Goal: Task Accomplishment & Management: Use online tool/utility

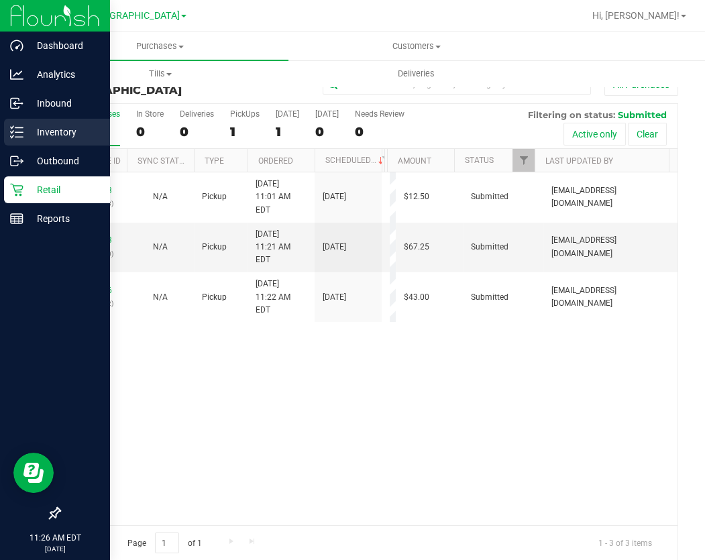
click at [40, 128] on p "Inventory" at bounding box center [63, 132] width 80 height 16
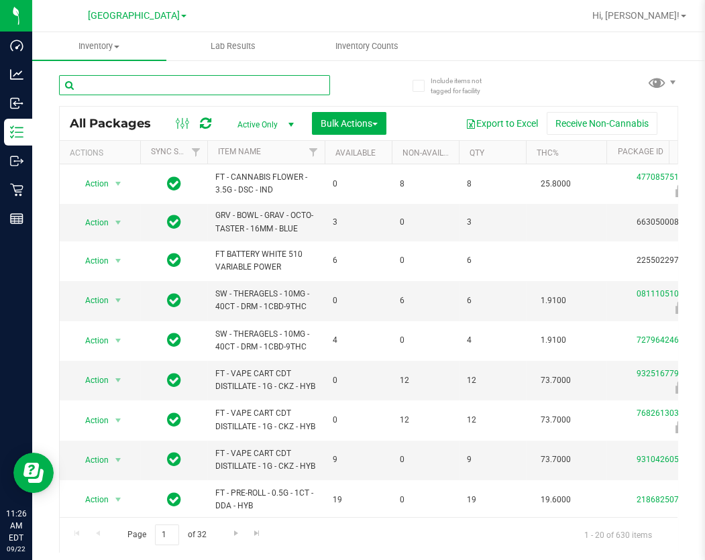
click at [130, 86] on input "text" at bounding box center [194, 85] width 271 height 20
type input "4187716366170883"
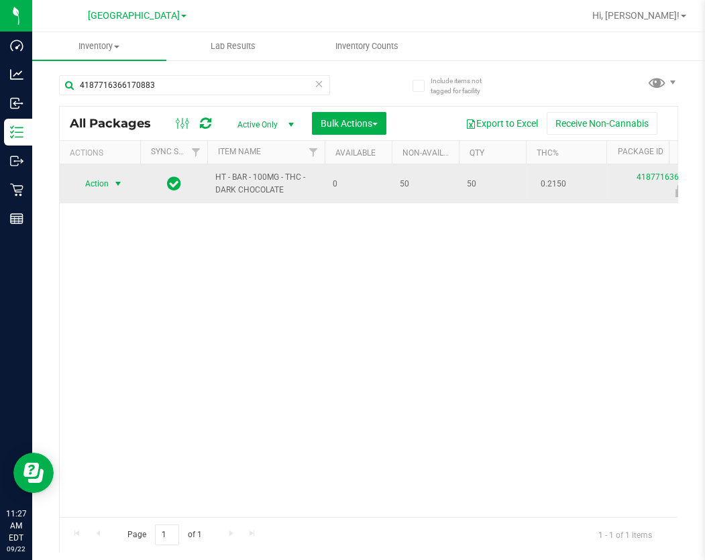
click at [107, 185] on span "Action" at bounding box center [91, 183] width 36 height 19
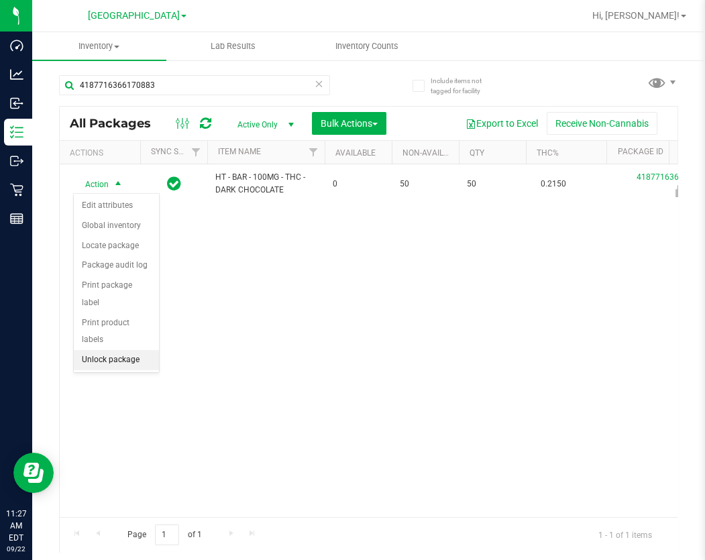
click at [101, 350] on li "Unlock package" at bounding box center [116, 360] width 85 height 20
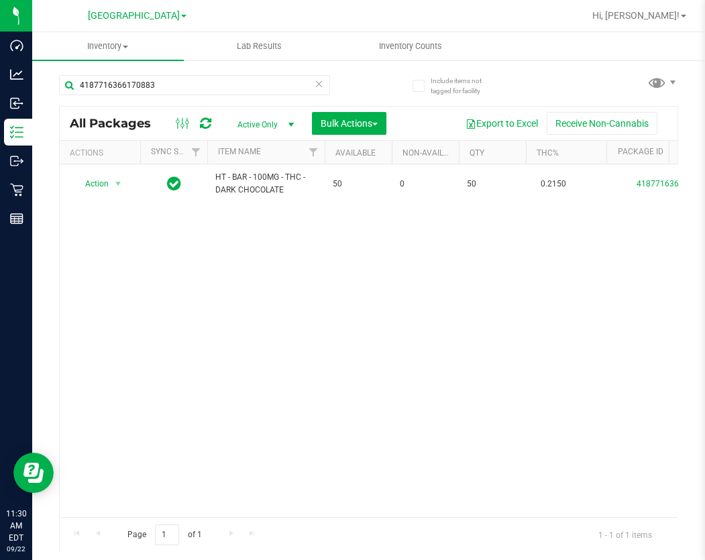
click at [257, 23] on div at bounding box center [411, 16] width 343 height 26
